Goal: Complete application form

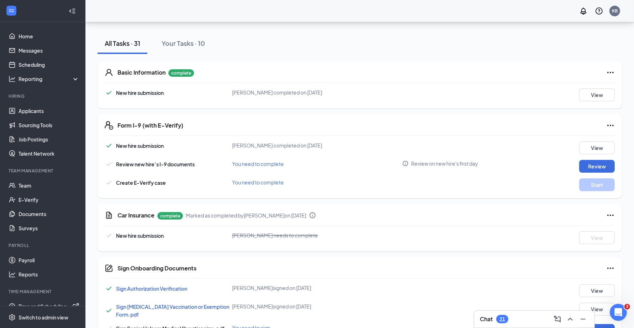
scroll to position [122, 0]
click at [596, 168] on button "Review" at bounding box center [597, 166] width 36 height 13
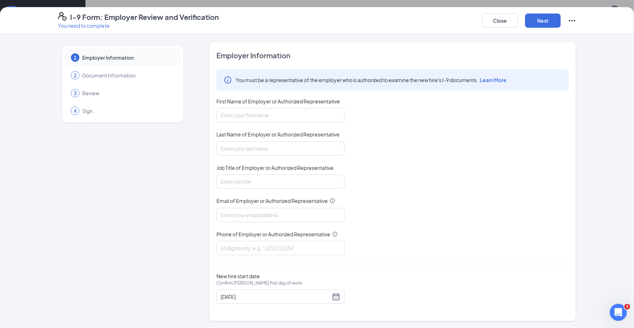
scroll to position [139, 0]
drag, startPoint x: 278, startPoint y: 112, endPoint x: 276, endPoint y: 116, distance: 4.1
click at [278, 112] on input "First Name of Employer or Authorized Representative" at bounding box center [280, 115] width 128 height 14
type input "Kaiti"
type input "Brown"
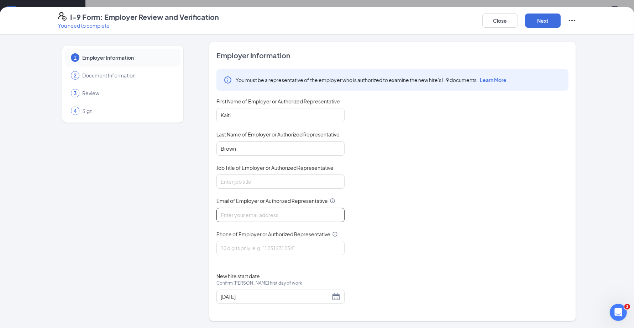
type input "[EMAIL_ADDRESS][DOMAIN_NAME]"
type input "8648449151"
click at [253, 177] on input "Job Title of Employer or Authorized Representative" at bounding box center [280, 182] width 128 height 14
type input "Scheduling Manager"
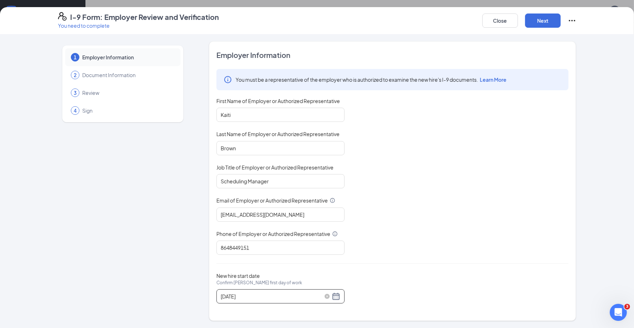
click at [334, 297] on div "[DATE]" at bounding box center [281, 296] width 120 height 9
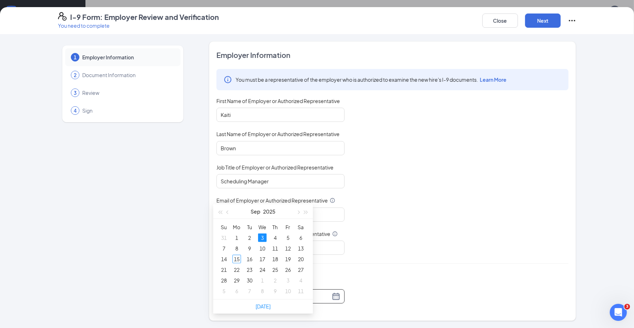
scroll to position [273, 0]
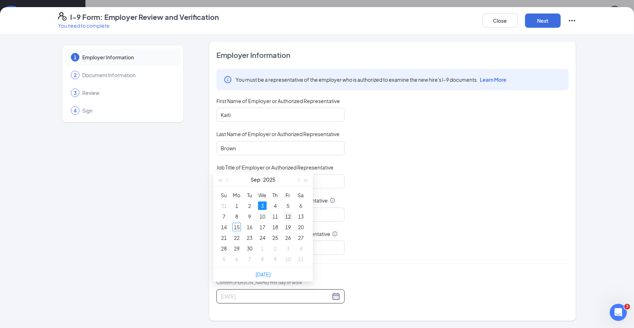
type input "[DATE]"
click at [289, 217] on div "12" at bounding box center [288, 216] width 9 height 9
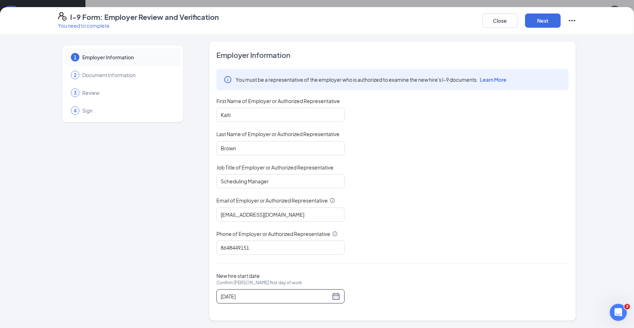
scroll to position [406, 0]
click at [536, 19] on button "Next" at bounding box center [543, 21] width 36 height 14
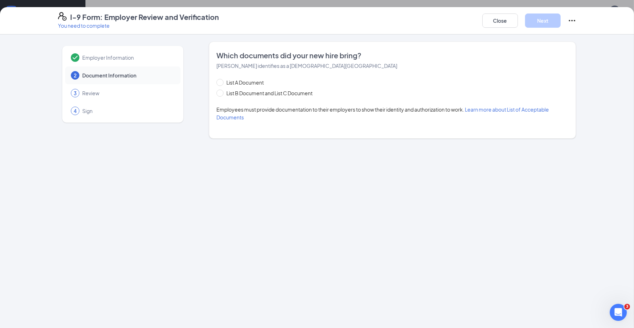
scroll to position [0, 0]
click at [225, 93] on span "List B Document and List C Document" at bounding box center [269, 93] width 92 height 8
click at [221, 93] on input "List B Document and List C Document" at bounding box center [218, 92] width 5 height 5
radio input "true"
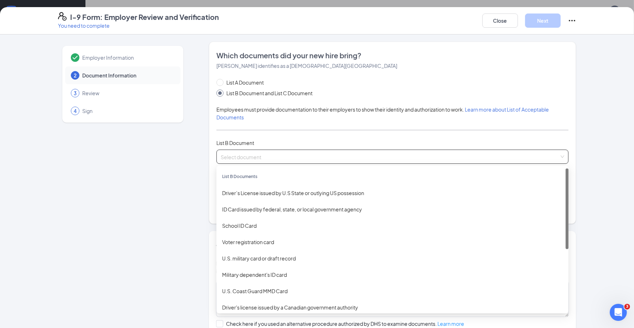
click at [247, 157] on input "search" at bounding box center [390, 155] width 338 height 11
click at [273, 192] on div "Driver’s License issued by U.S State or outlying US possession" at bounding box center [392, 193] width 340 height 8
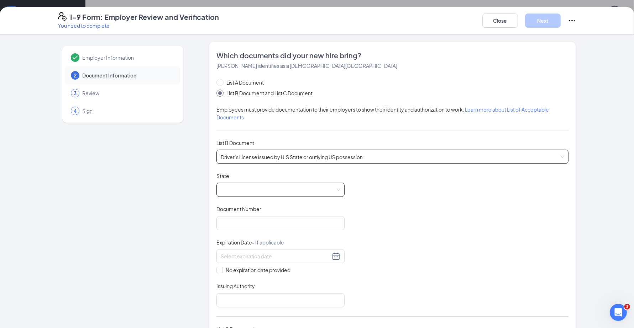
click at [263, 192] on span at bounding box center [281, 190] width 120 height 14
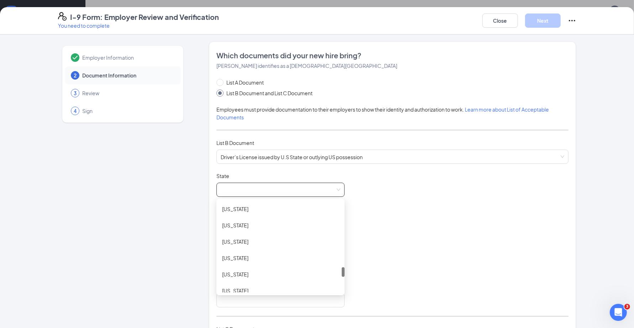
scroll to position [667, 0]
click at [236, 264] on div "[US_STATE]" at bounding box center [280, 263] width 117 height 8
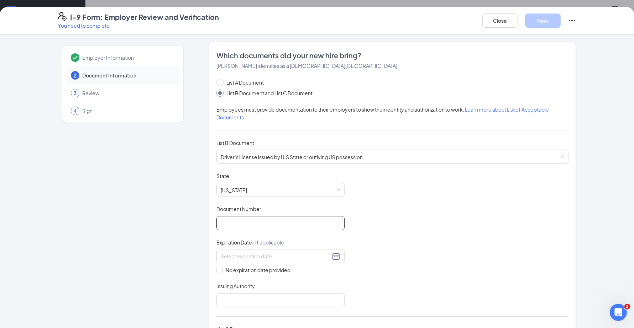
click at [241, 222] on input "Document Number" at bounding box center [280, 223] width 128 height 14
type input "008687349"
click at [276, 258] on input at bounding box center [276, 257] width 110 height 8
click at [223, 308] on div "8" at bounding box center [224, 310] width 9 height 9
type input "[DATE]"
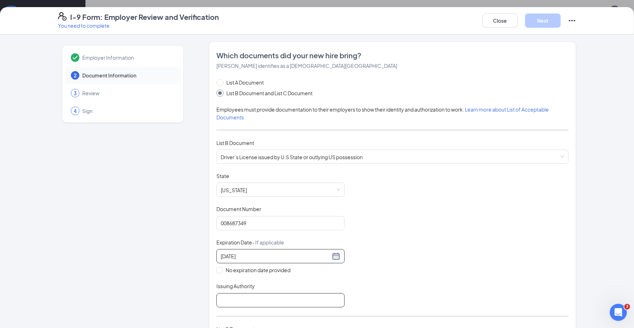
click at [241, 307] on input "Issuing Authority" at bounding box center [280, 301] width 128 height 14
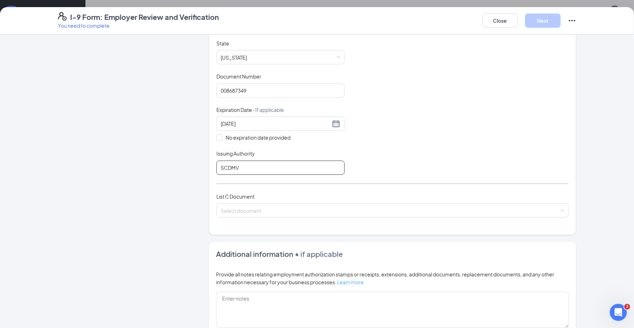
scroll to position [178, 0]
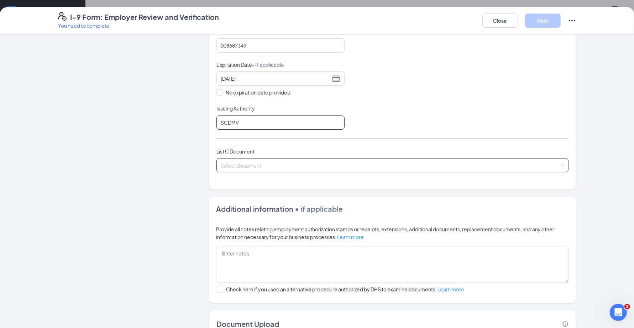
type input "SCDMV"
click at [237, 161] on input "search" at bounding box center [390, 164] width 338 height 11
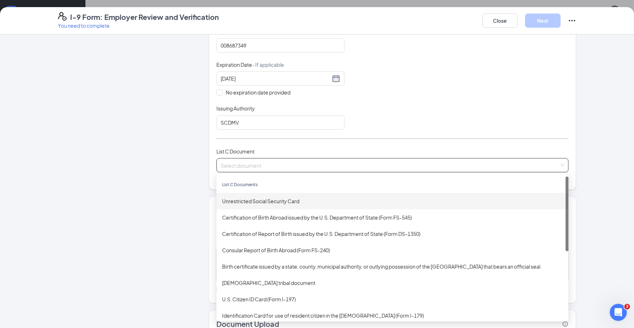
click at [273, 201] on div "Unrestricted Social Security Card" at bounding box center [392, 201] width 340 height 8
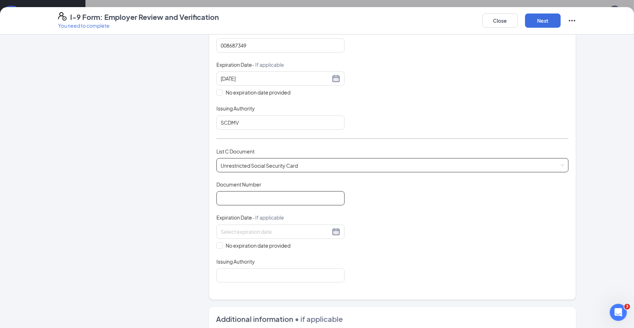
click at [269, 202] on input "Document Number" at bounding box center [280, 198] width 128 height 14
type input "249114118"
click at [218, 247] on input "No expiration date provided" at bounding box center [218, 245] width 5 height 5
checkbox input "true"
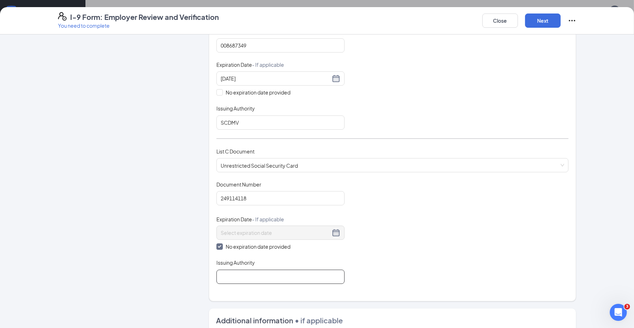
click at [237, 280] on input "Issuing Authority" at bounding box center [280, 277] width 128 height 14
type input "Social Security Administration"
click at [543, 15] on button "Next" at bounding box center [543, 21] width 36 height 14
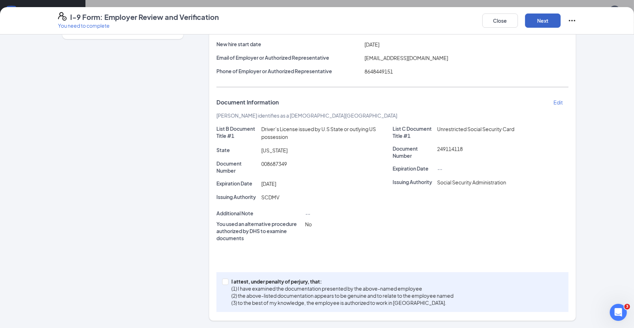
scroll to position [84, 0]
click at [222, 284] on input "I attest, under penalty of [PERSON_NAME], that: (1) I have examined the documen…" at bounding box center [224, 281] width 5 height 5
checkbox input "true"
click at [545, 19] on button "Next" at bounding box center [543, 21] width 36 height 14
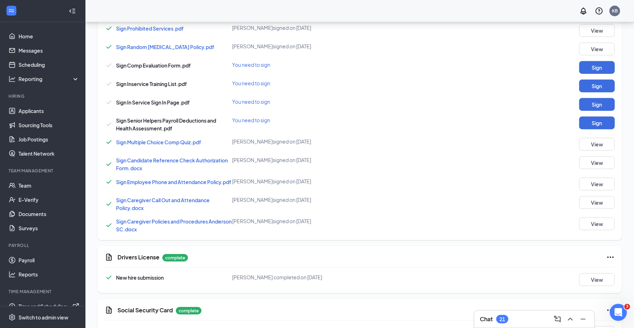
scroll to position [125, 0]
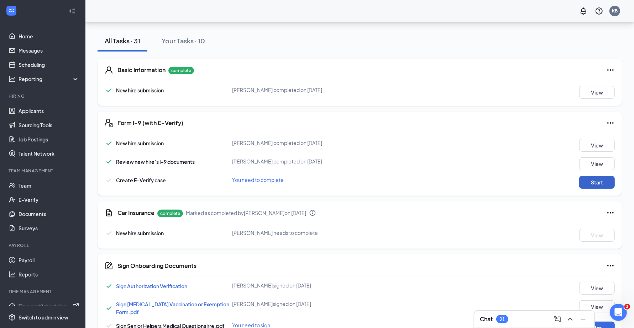
click at [595, 183] on button "Start" at bounding box center [597, 182] width 36 height 13
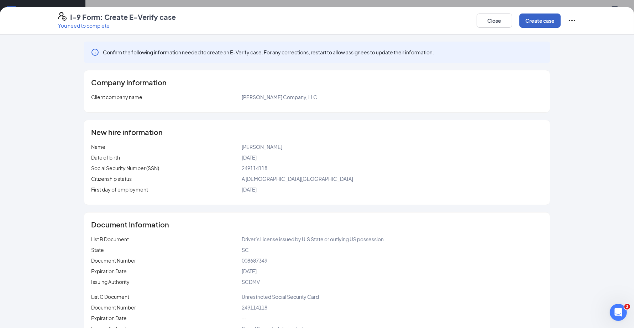
click at [543, 22] on button "Create case" at bounding box center [539, 21] width 41 height 14
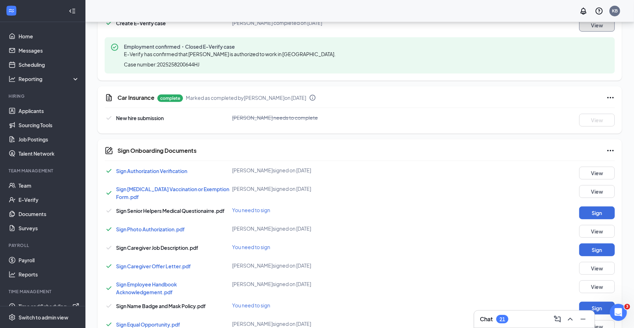
scroll to position [302, 0]
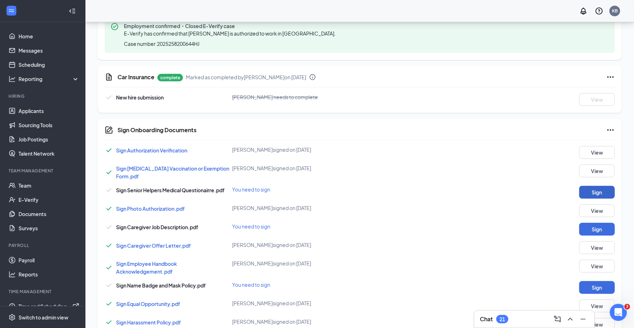
click at [593, 190] on button "Sign" at bounding box center [597, 192] width 36 height 13
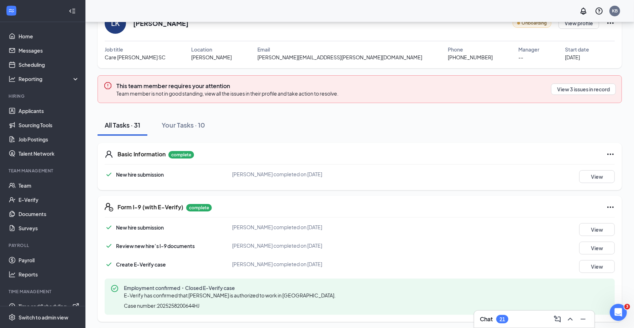
scroll to position [0, 0]
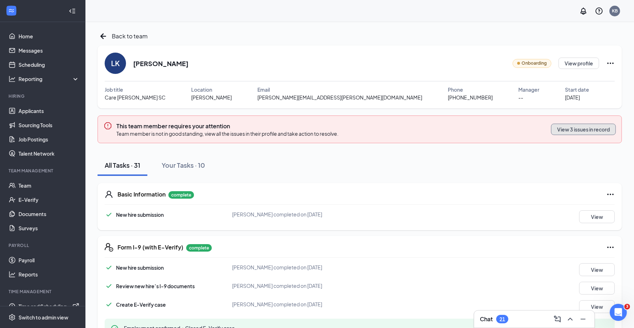
click at [600, 127] on button "View 3 issues in record" at bounding box center [583, 129] width 65 height 11
